Goal: Information Seeking & Learning: Learn about a topic

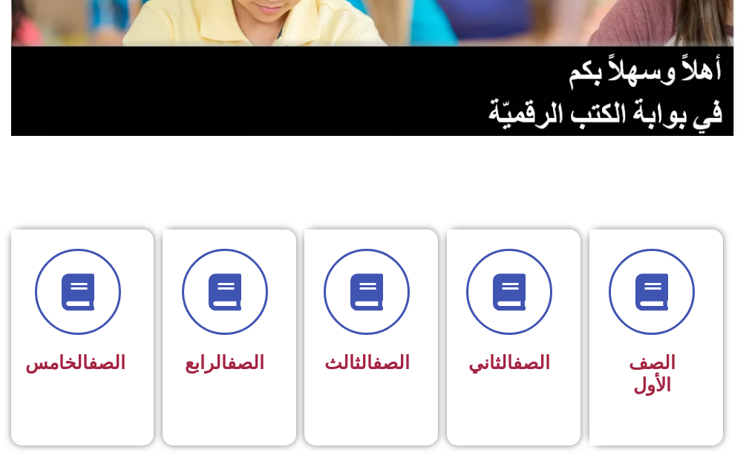
scroll to position [446, 0]
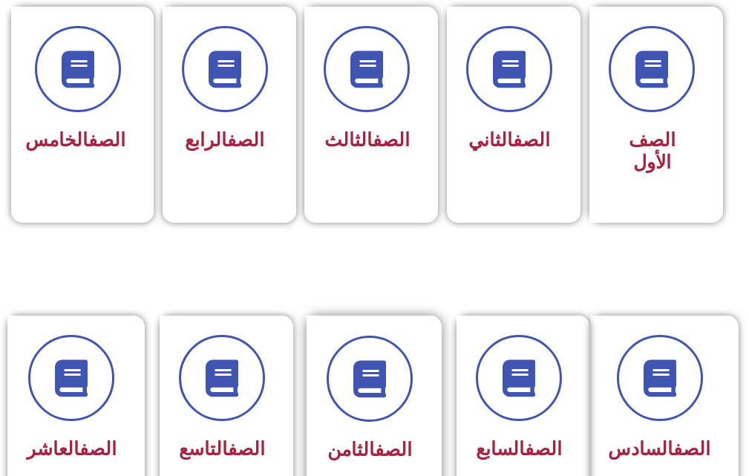
click at [416, 322] on div "الصف الثامن" at bounding box center [370, 413] width 126 height 195
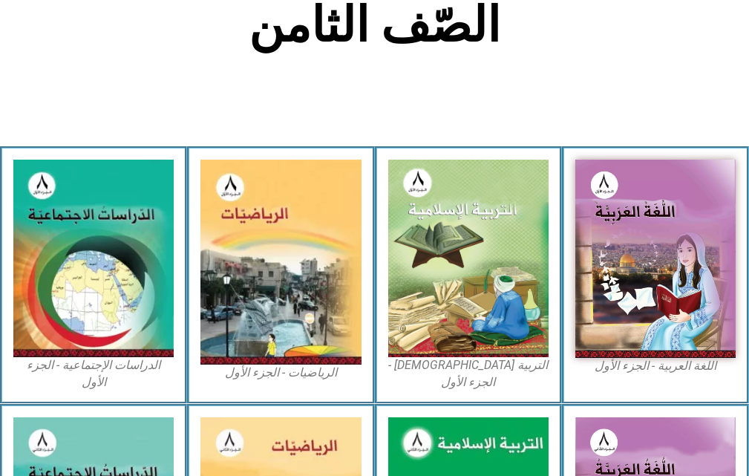
scroll to position [446, 0]
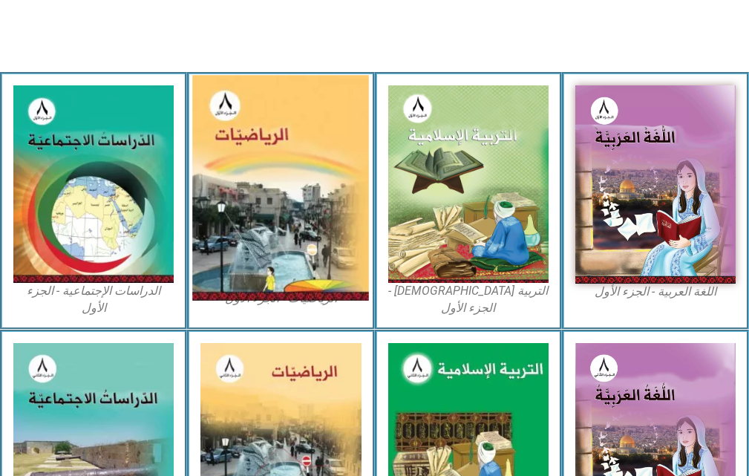
click at [311, 264] on img at bounding box center [280, 189] width 177 height 226
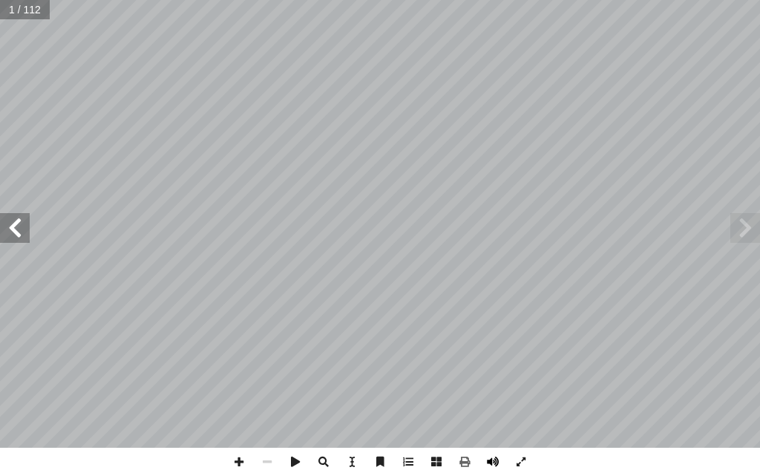
click at [495, 464] on span at bounding box center [493, 462] width 28 height 28
click at [15, 232] on span at bounding box center [15, 228] width 30 height 30
click at [16, 237] on span at bounding box center [15, 228] width 30 height 30
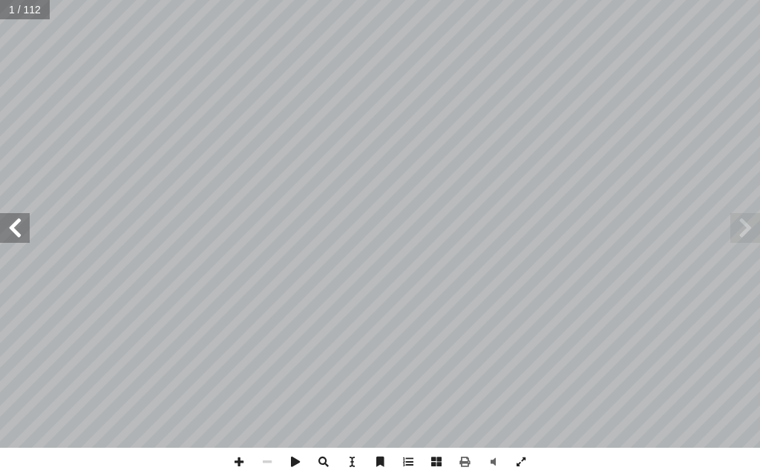
click at [17, 238] on span at bounding box center [15, 228] width 30 height 30
click at [25, 240] on span at bounding box center [15, 228] width 30 height 30
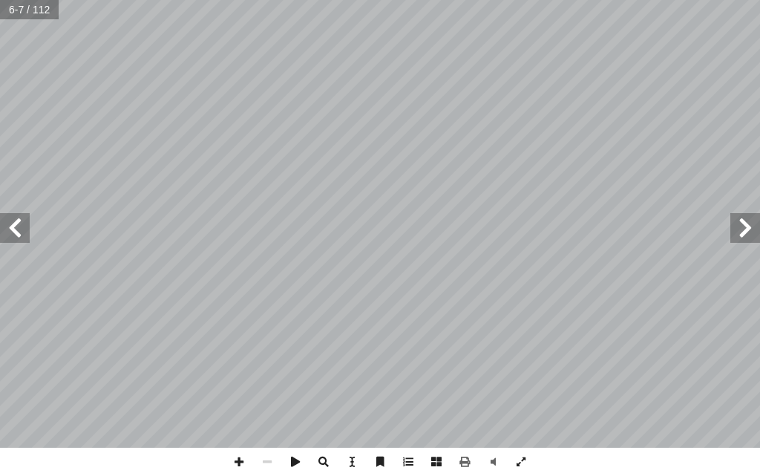
click at [25, 238] on span at bounding box center [15, 228] width 30 height 30
click at [23, 235] on span at bounding box center [15, 228] width 30 height 30
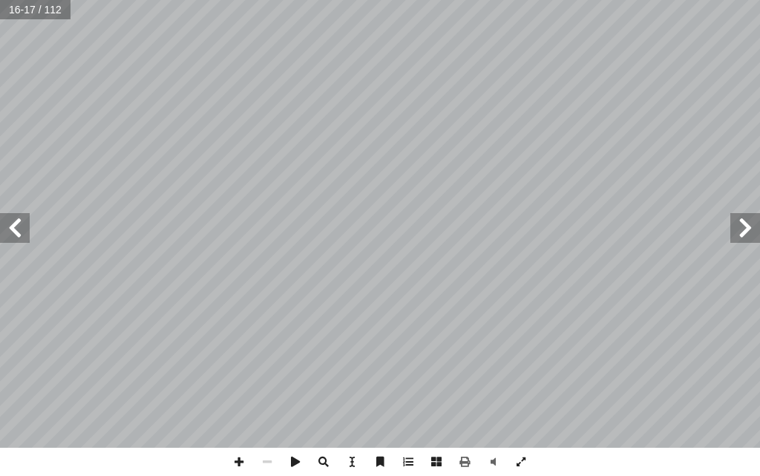
click at [23, 235] on span at bounding box center [15, 228] width 30 height 30
click at [22, 233] on span at bounding box center [15, 228] width 30 height 30
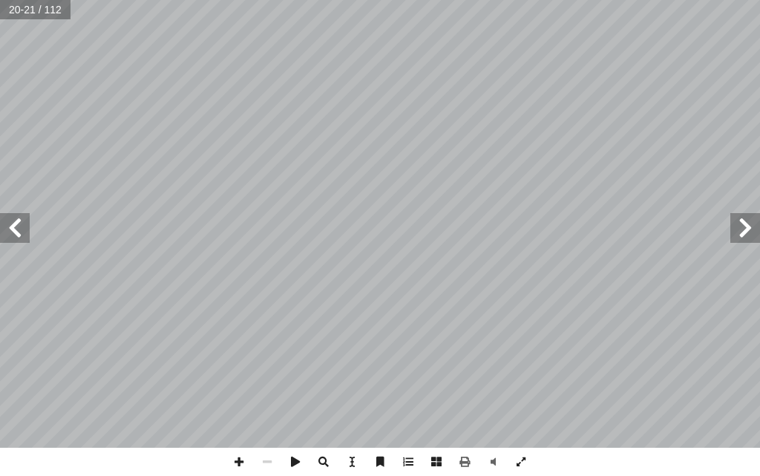
click at [22, 233] on span at bounding box center [15, 228] width 30 height 30
click at [22, 232] on span at bounding box center [15, 228] width 30 height 30
click at [14, 238] on span at bounding box center [15, 228] width 30 height 30
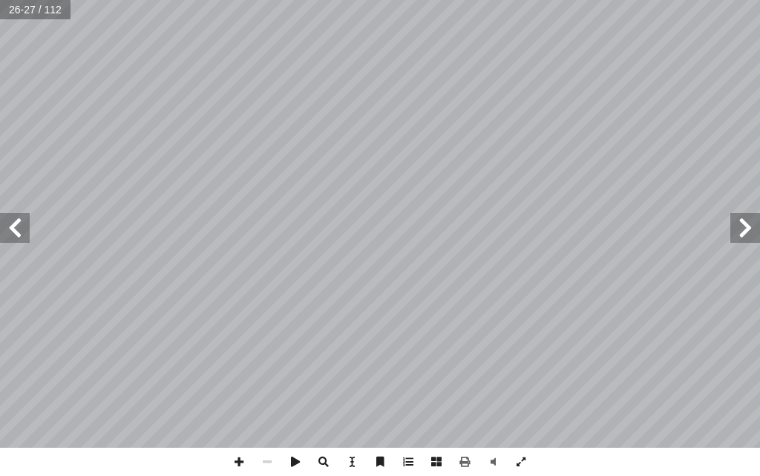
click at [14, 238] on span at bounding box center [15, 228] width 30 height 30
click at [14, 233] on span at bounding box center [15, 228] width 30 height 30
click at [14, 235] on span at bounding box center [15, 228] width 30 height 30
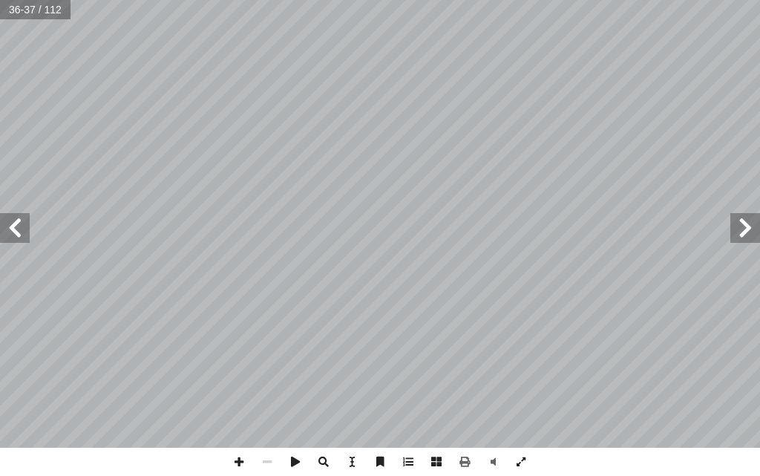
click at [746, 218] on span at bounding box center [746, 228] width 30 height 30
click at [237, 459] on span at bounding box center [239, 462] width 28 height 28
